Goal: Task Accomplishment & Management: Complete application form

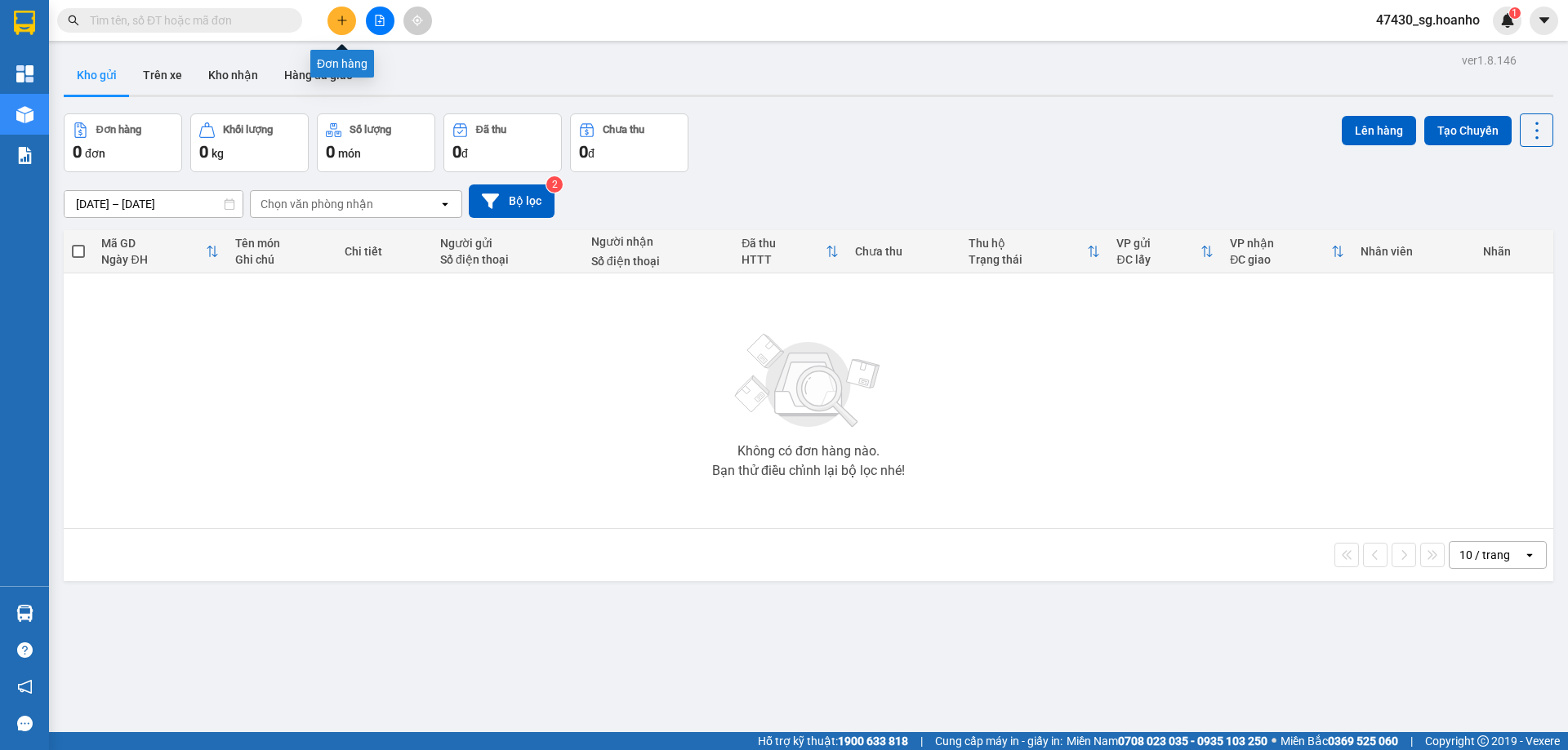
click at [339, 25] on icon "plus" at bounding box center [343, 21] width 11 height 11
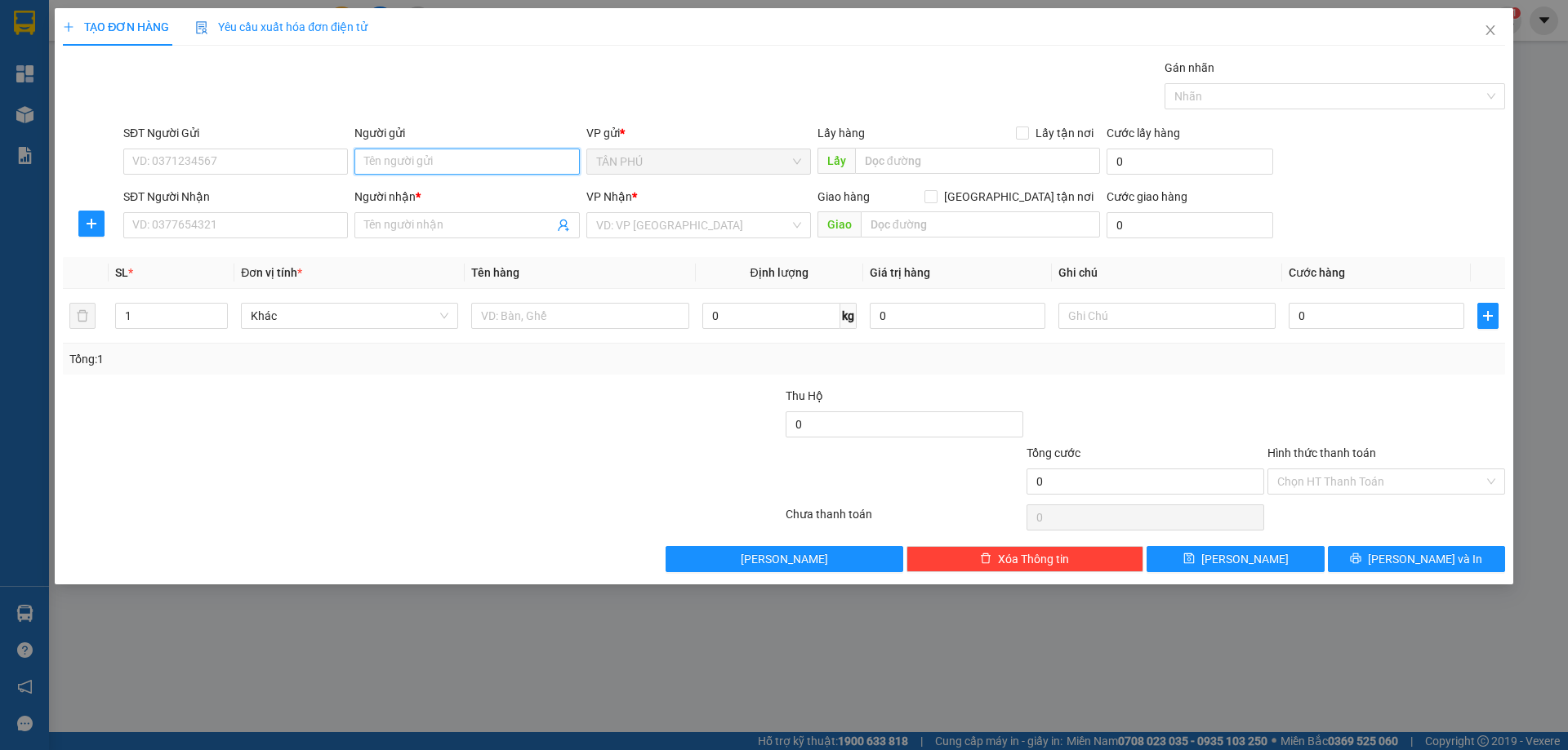
click at [376, 170] on input "Người gửi" at bounding box center [467, 162] width 224 height 26
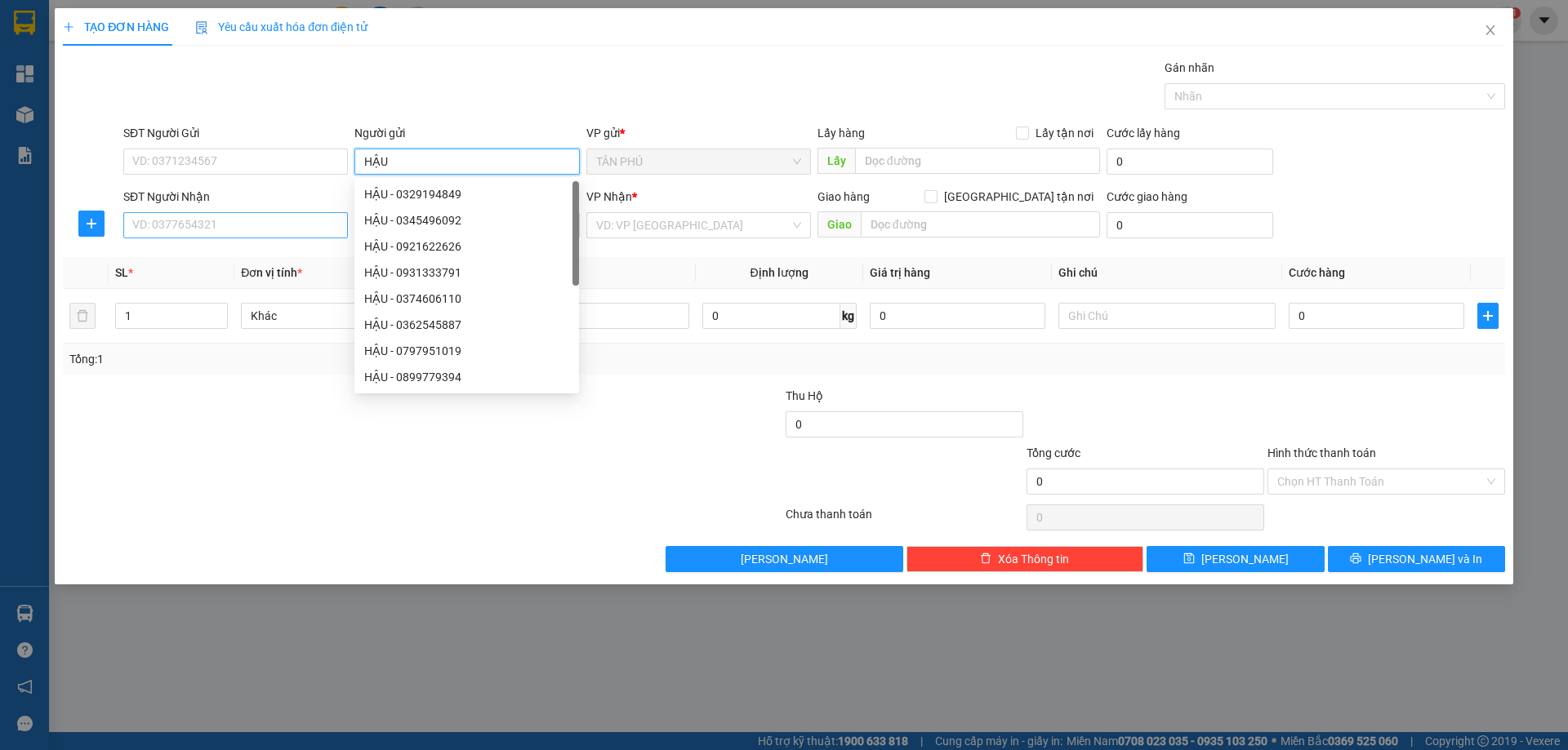
type input "HẬU"
click at [277, 217] on input "SĐT Người Nhận" at bounding box center [235, 225] width 224 height 26
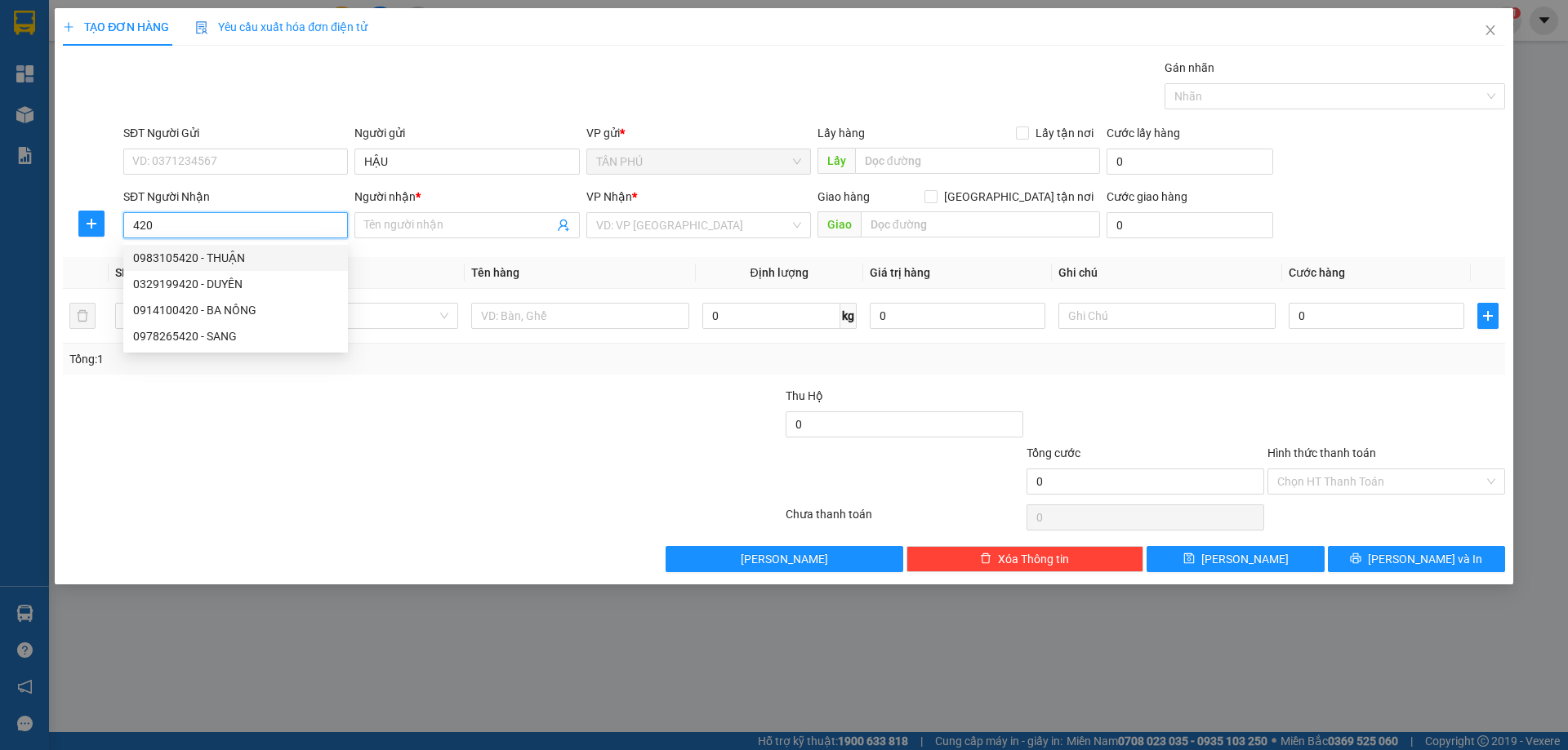
click at [286, 256] on div "0983105420 - THUẬN" at bounding box center [236, 257] width 205 height 18
type input "0983105420"
type input "THUẬN"
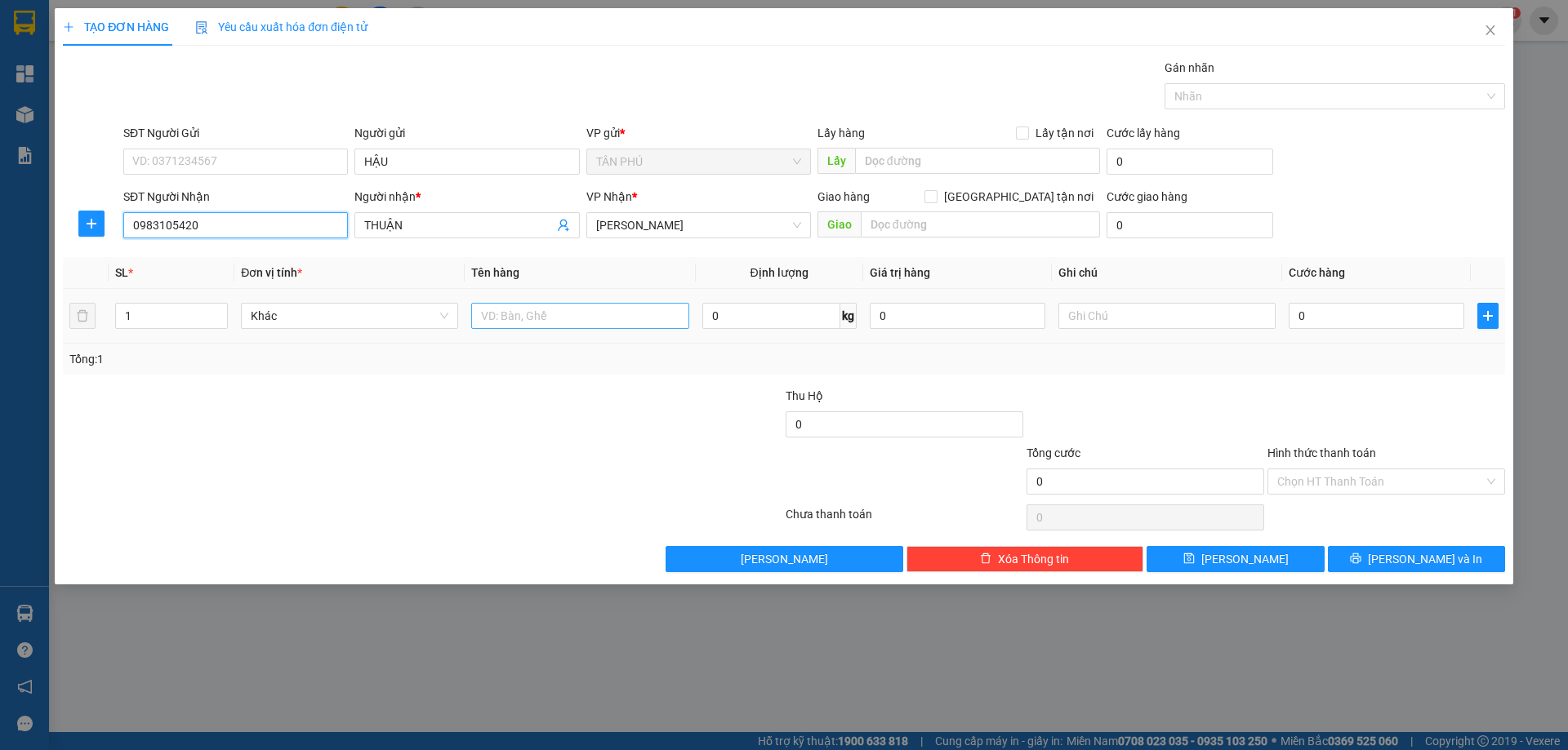
type input "0983105420"
click at [528, 325] on input "text" at bounding box center [580, 316] width 218 height 26
type input "1T"
click at [1099, 319] on input "text" at bounding box center [1168, 316] width 218 height 26
type input "R-40"
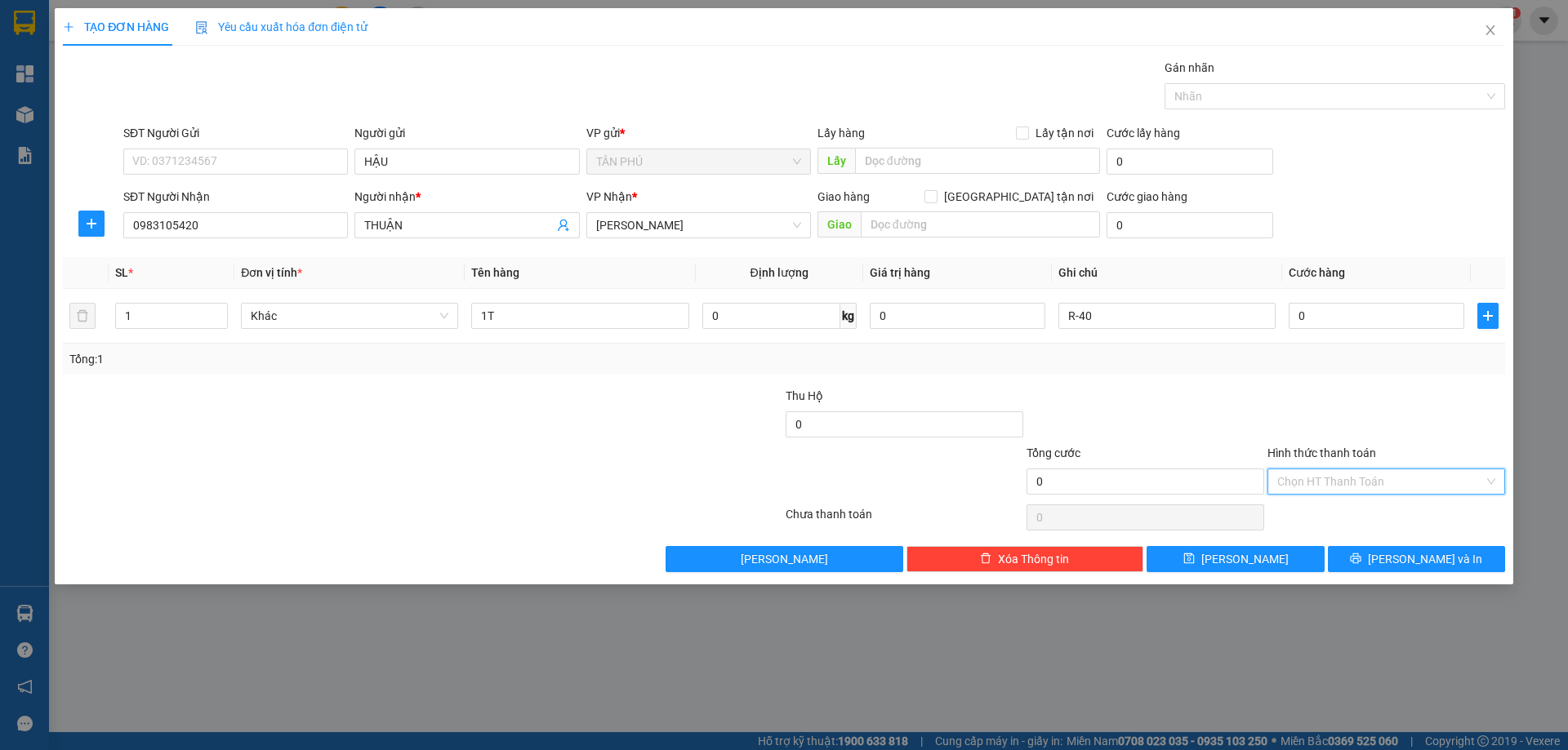
click at [1355, 477] on input "Hình thức thanh toán" at bounding box center [1381, 481] width 206 height 25
click at [1366, 549] on div "Miễn phí" at bounding box center [1386, 541] width 238 height 26
click at [1375, 557] on button "[PERSON_NAME] và In" at bounding box center [1416, 559] width 177 height 26
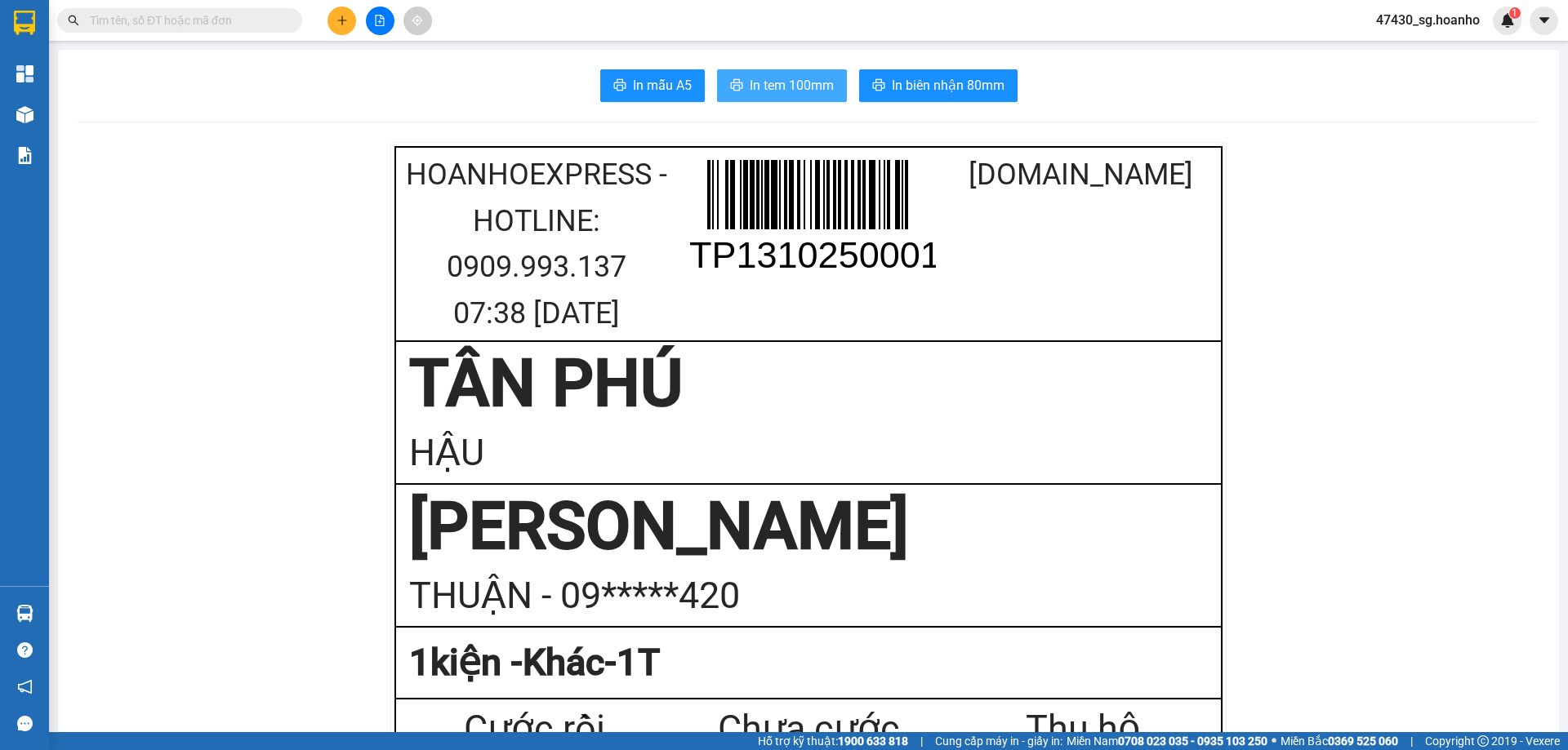
click at [813, 85] on span "In tem 100mm" at bounding box center [791, 85] width 84 height 21
